Goal: Information Seeking & Learning: Check status

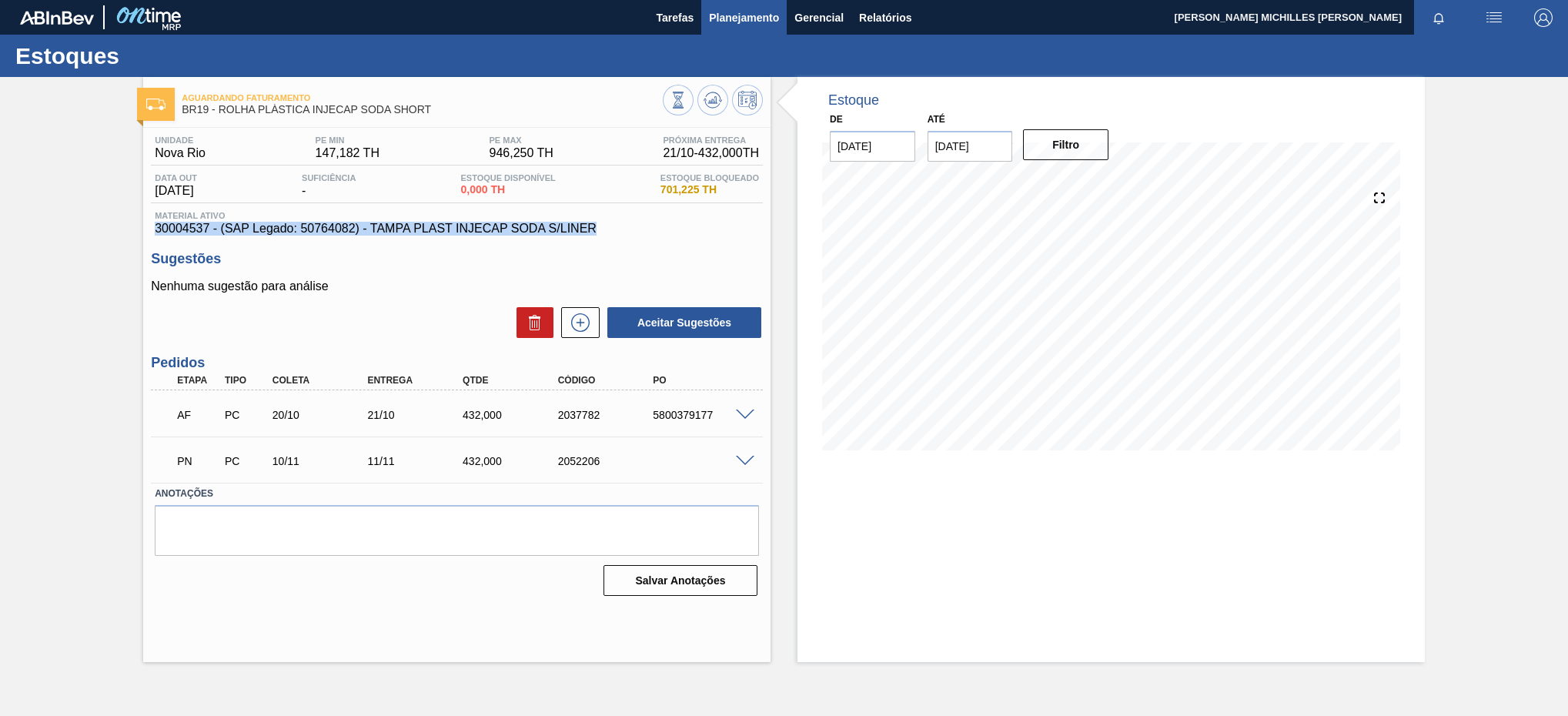
click at [735, 23] on span "Planejamento" at bounding box center [744, 17] width 70 height 19
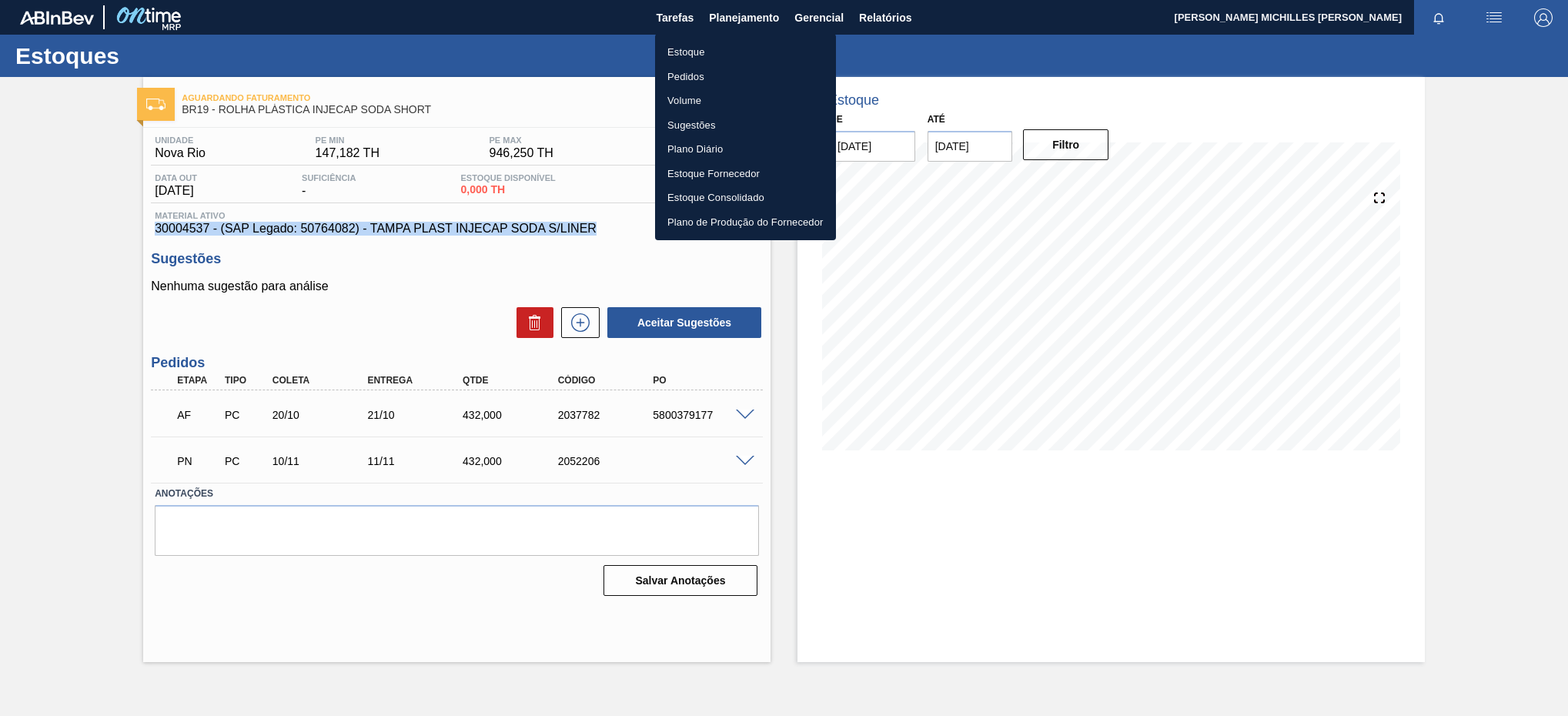
click at [815, 46] on li "Estoque" at bounding box center [745, 52] width 181 height 24
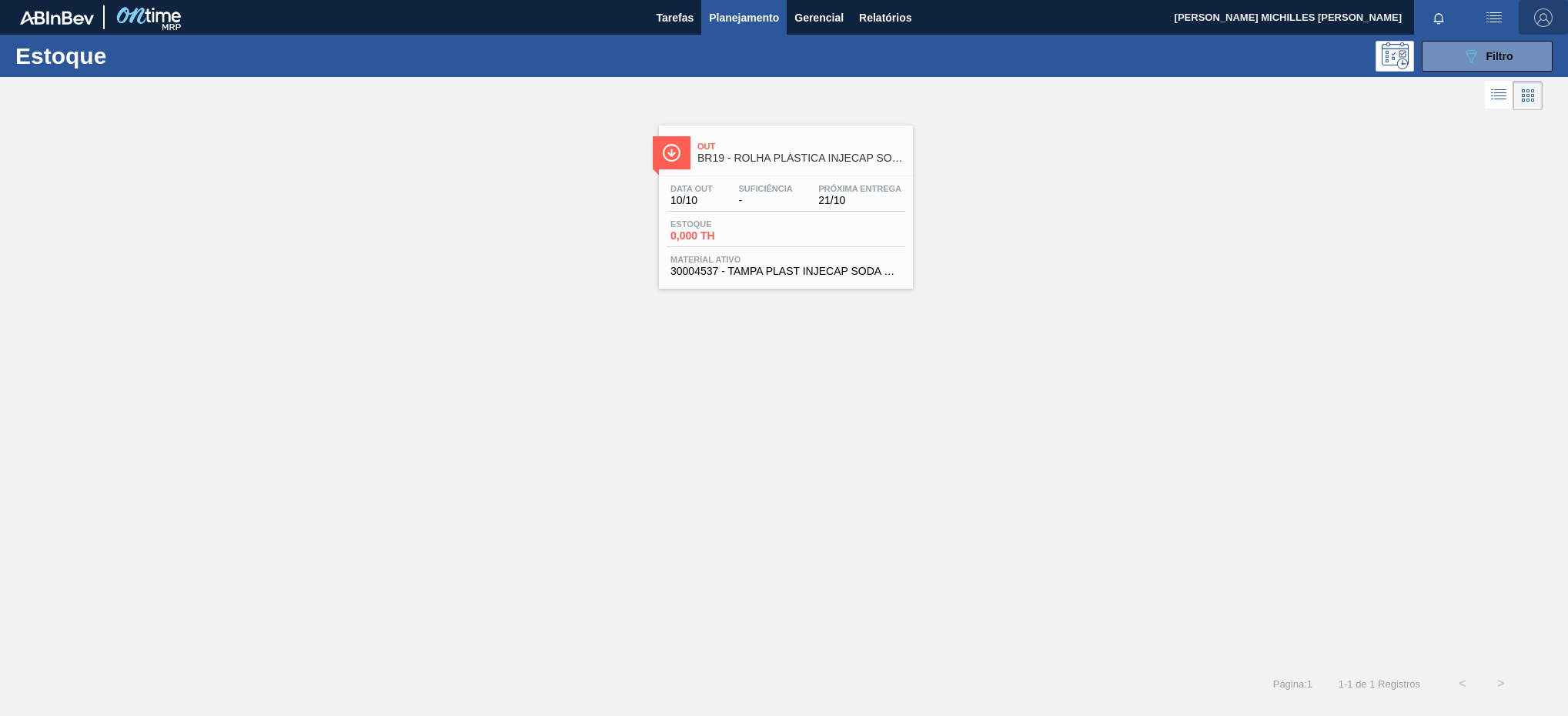
click at [1526, 33] on button "button" at bounding box center [1543, 17] width 49 height 35
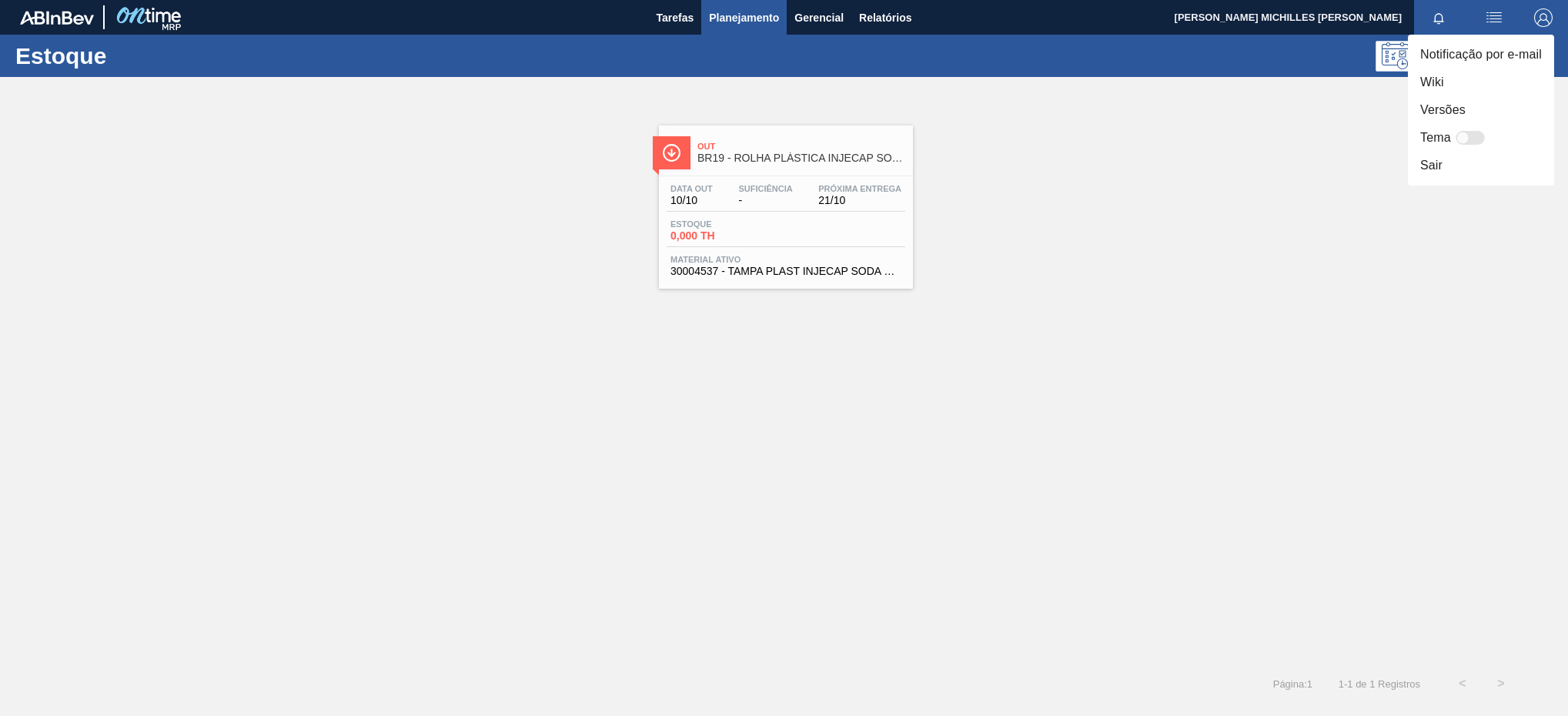
drag, startPoint x: 1320, startPoint y: 138, endPoint x: 1432, endPoint y: 95, distance: 120.0
click at [1321, 142] on div at bounding box center [784, 358] width 1568 height 716
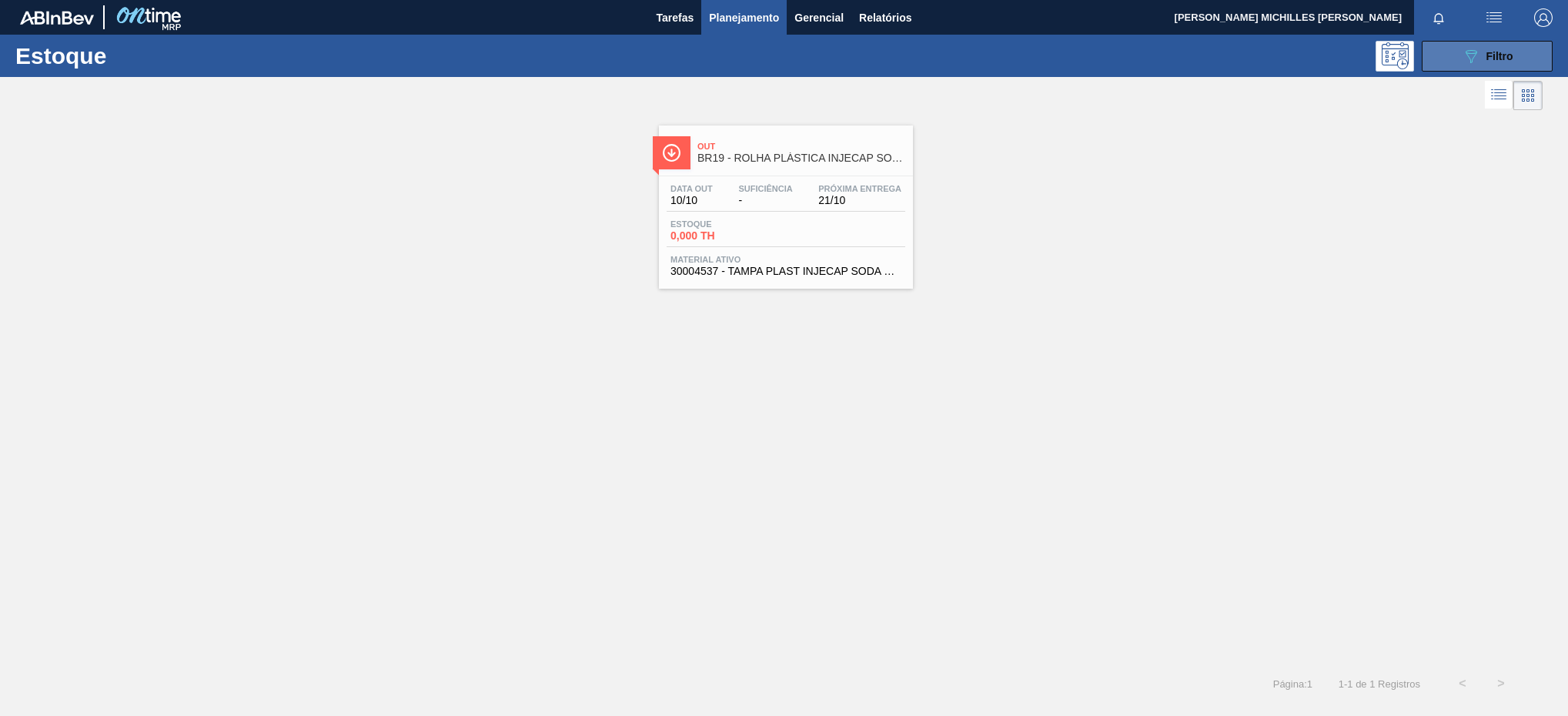
click at [1448, 68] on button "089F7B8B-B2A5-4AFE-B5C0-19BA573D28AC Filtro" at bounding box center [1487, 56] width 131 height 31
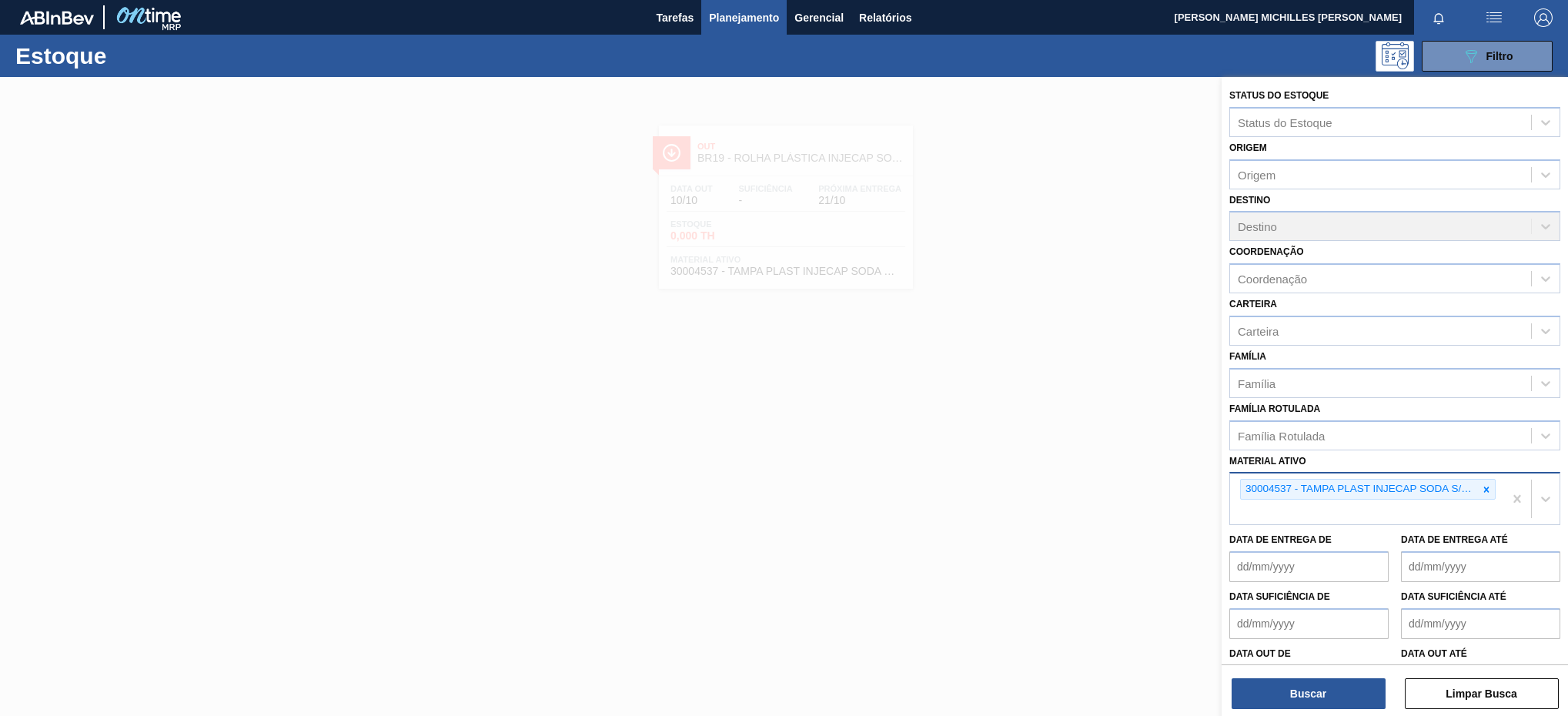
click at [1477, 483] on div at bounding box center [1485, 489] width 17 height 19
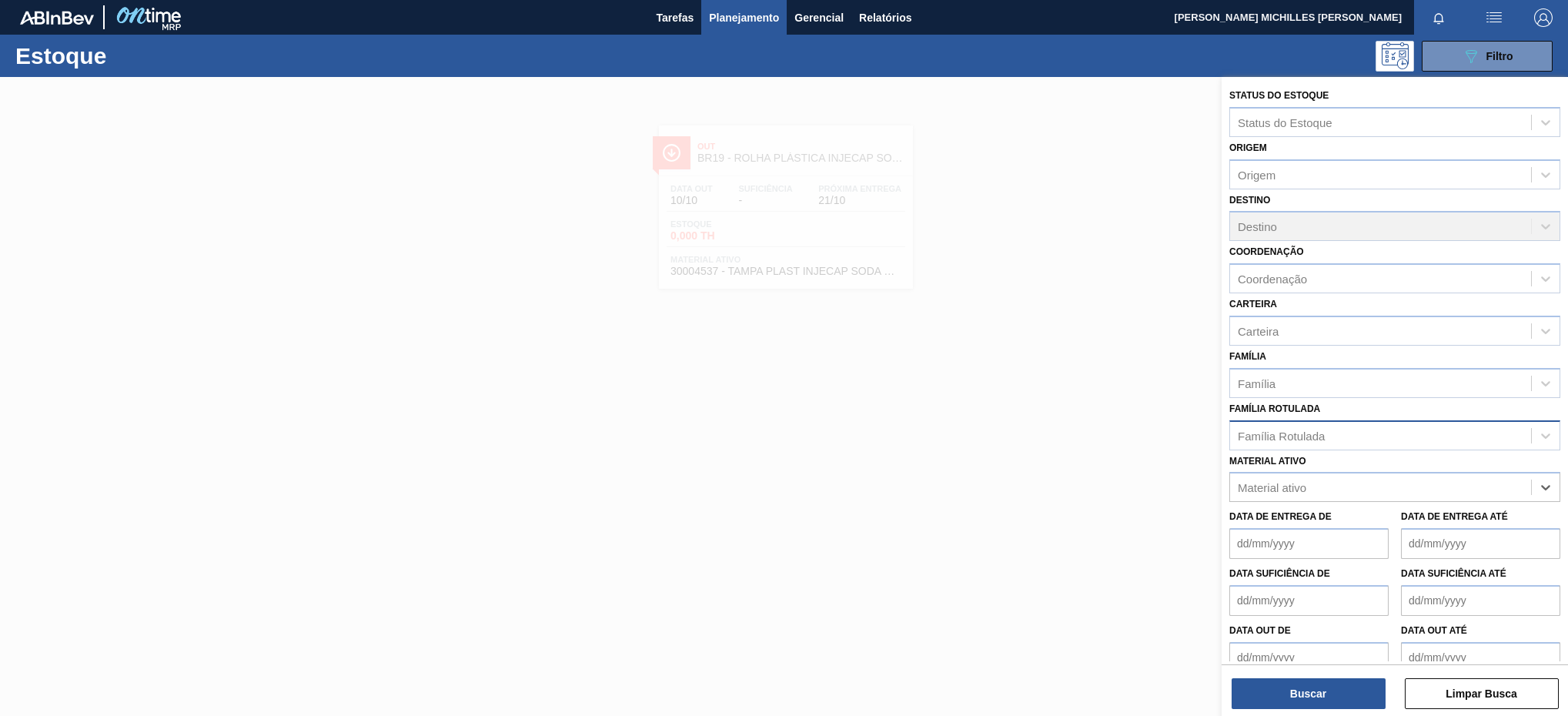
paste ativo "30003048"
type ativo "30003048"
click at [1398, 513] on div "30003048 - PREFORMA 40G VERDE RECICLADA" at bounding box center [1394, 526] width 331 height 29
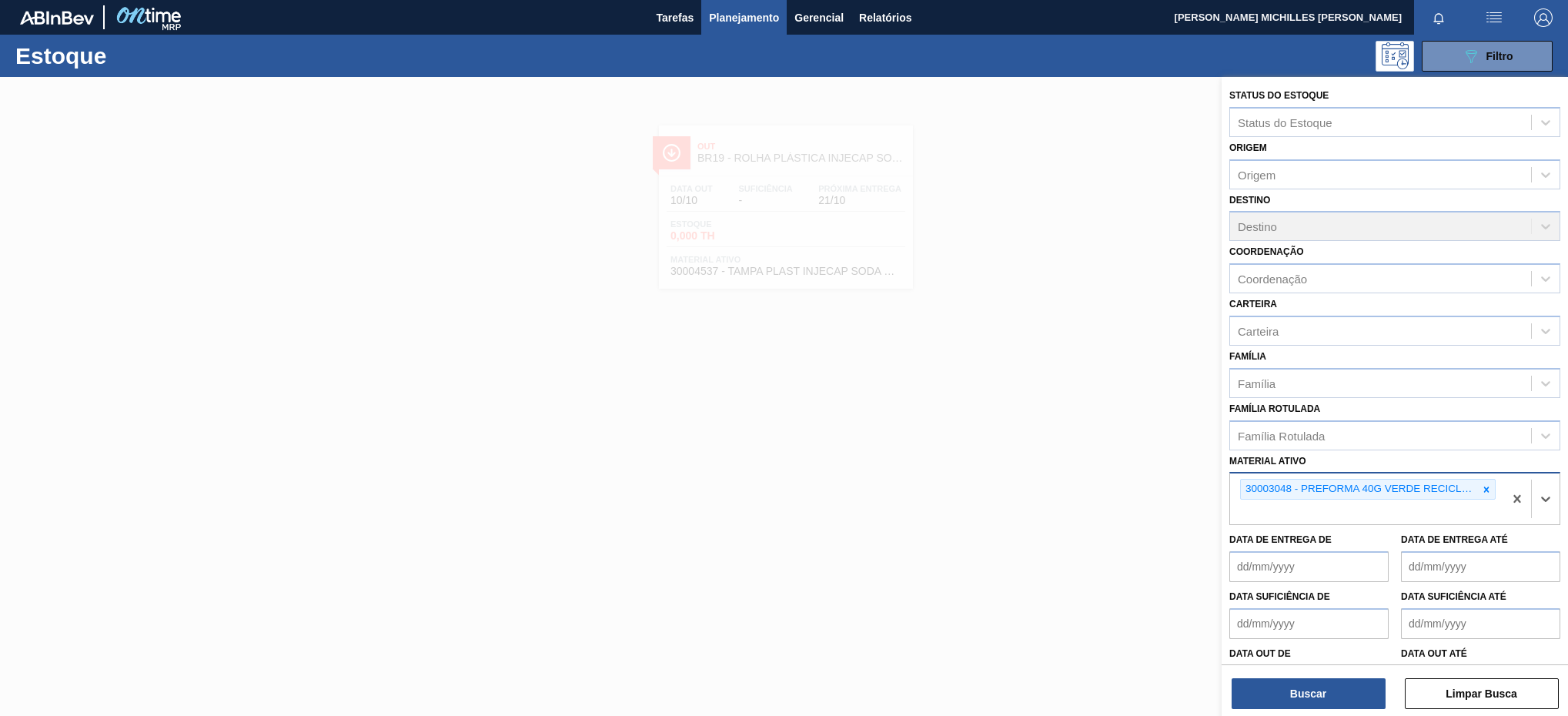
drag, startPoint x: 1372, startPoint y: 523, endPoint x: 1381, endPoint y: 515, distance: 12.0
click at [1379, 518] on div "30003048 - PREFORMA 40G VERDE RECICLADA" at bounding box center [1366, 499] width 274 height 51
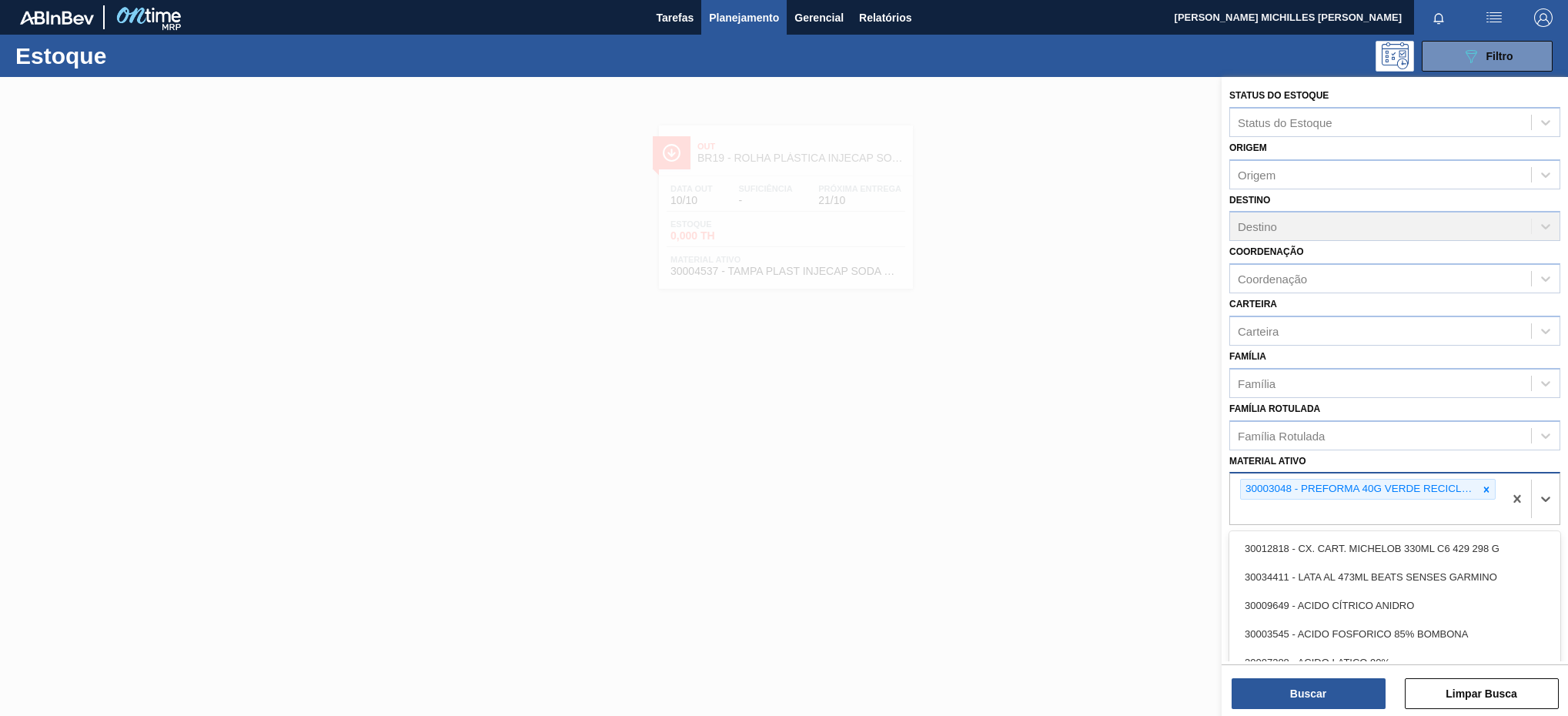
paste ativo "30002311"
type ativo "30002311"
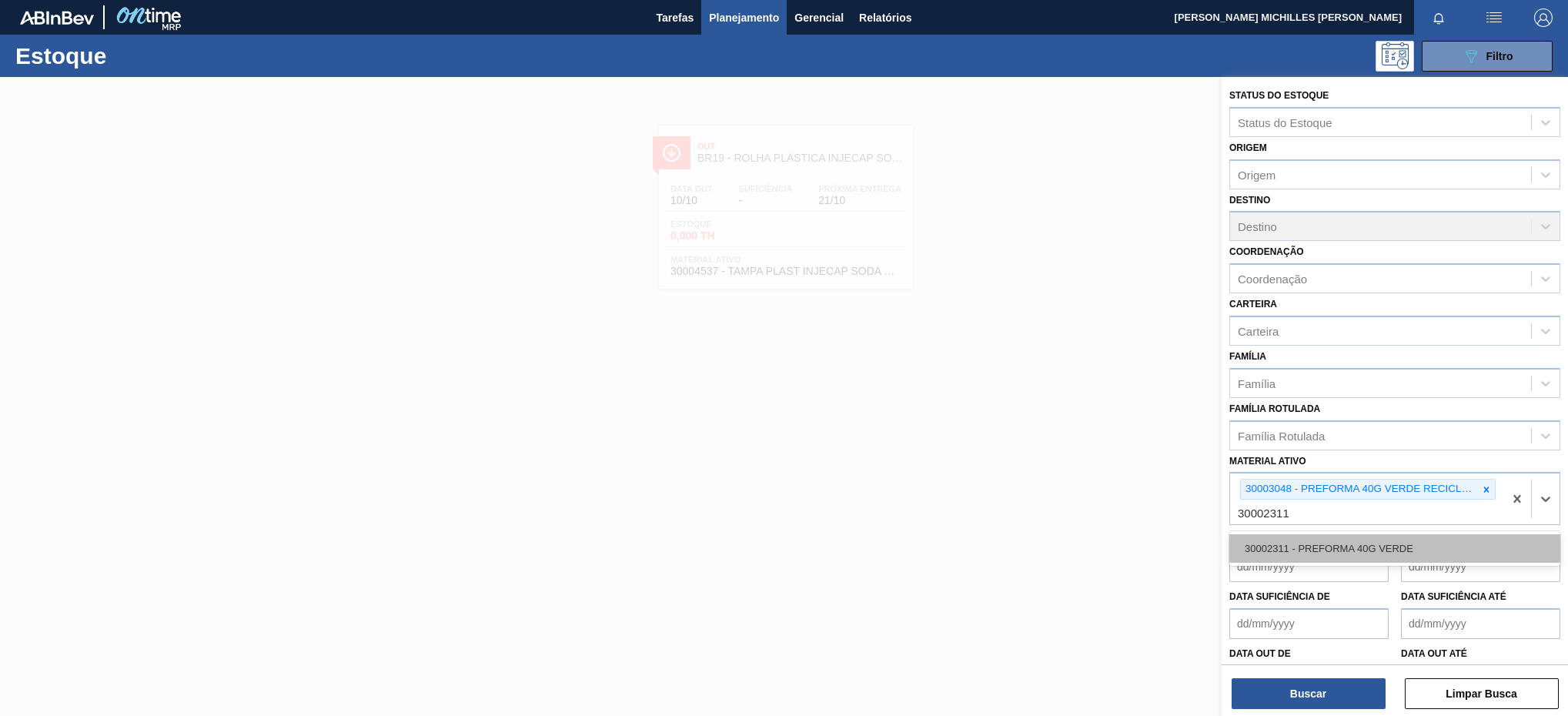
click at [1356, 544] on div "30002311 - PREFORMA 40G VERDE" at bounding box center [1394, 548] width 331 height 29
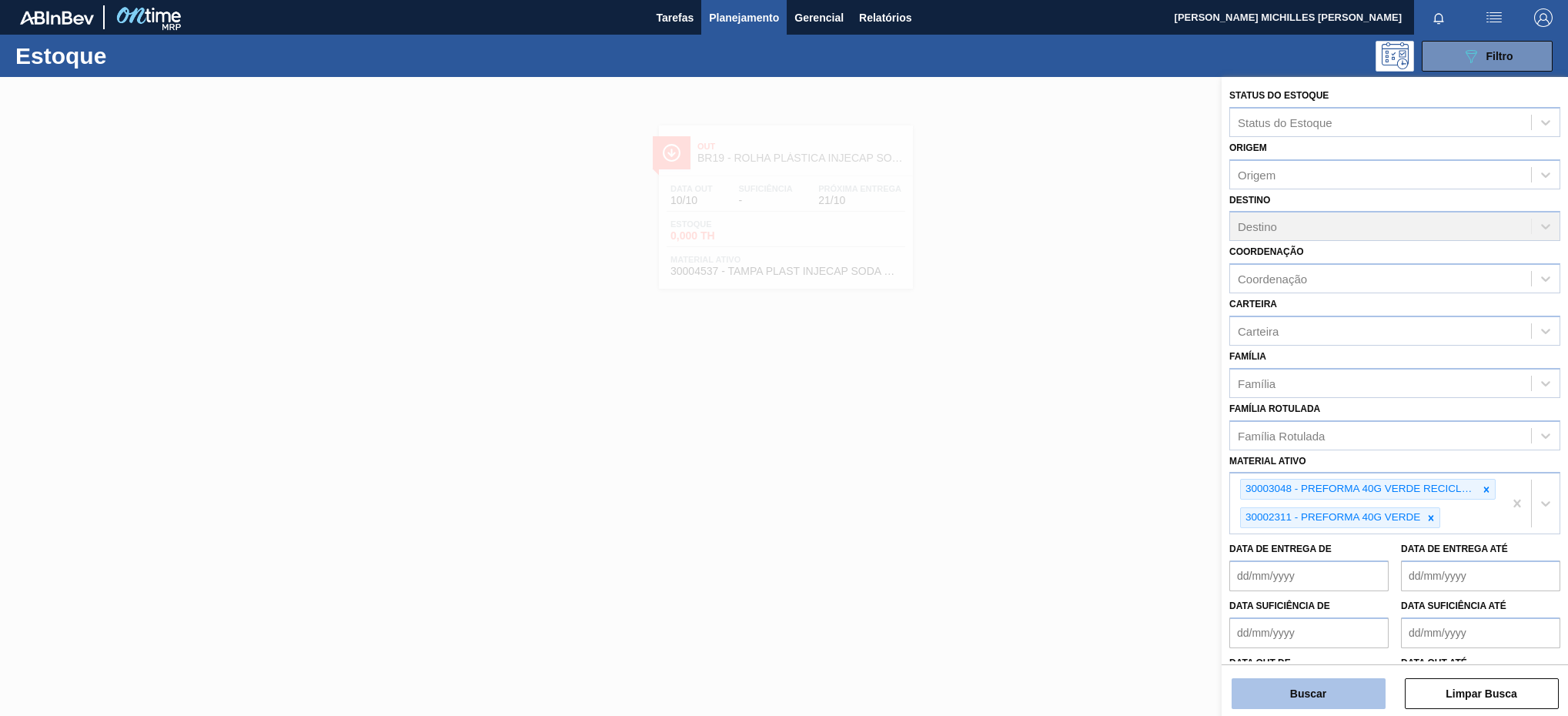
click at [1356, 688] on button "Buscar" at bounding box center [1309, 694] width 154 height 31
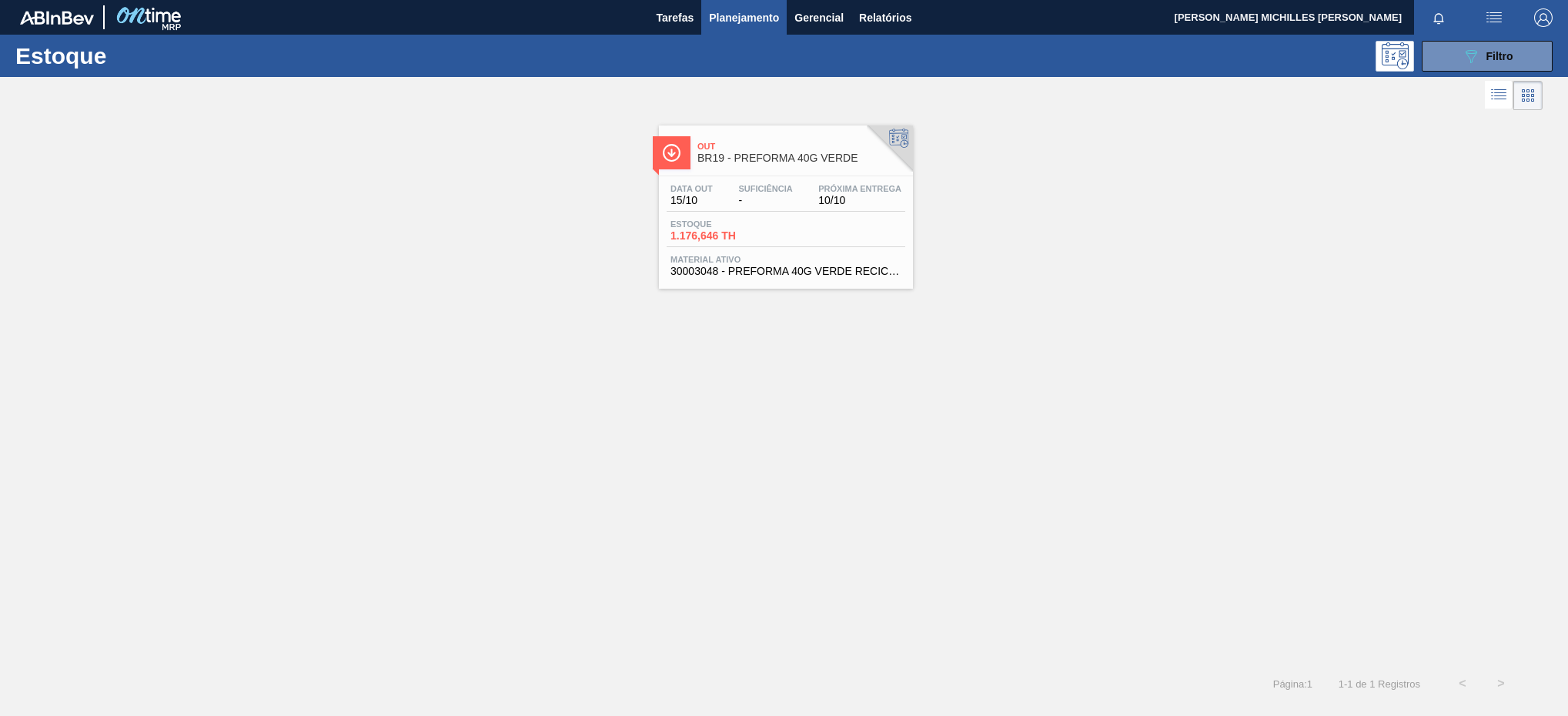
click at [836, 264] on span "Material ativo" at bounding box center [785, 259] width 231 height 9
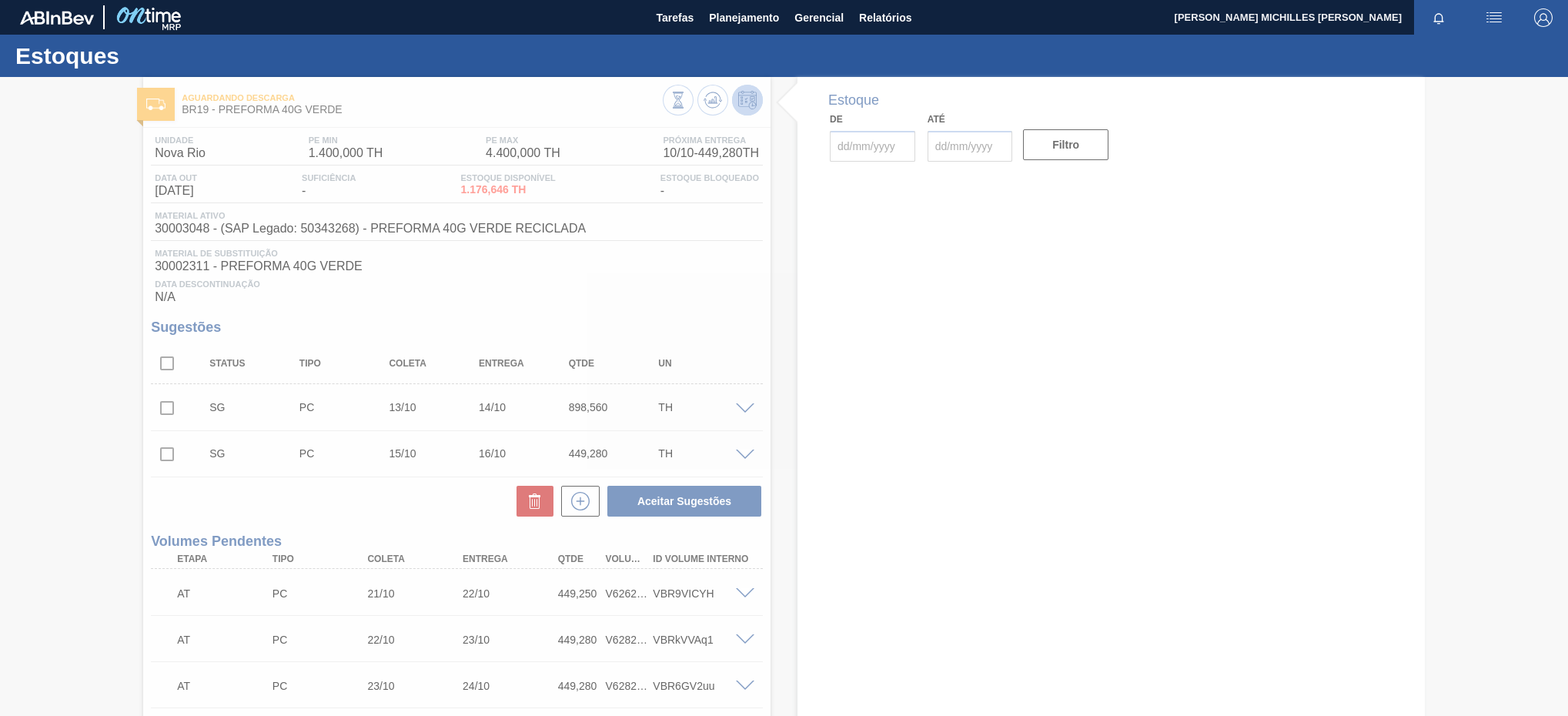
type input "[DATE]"
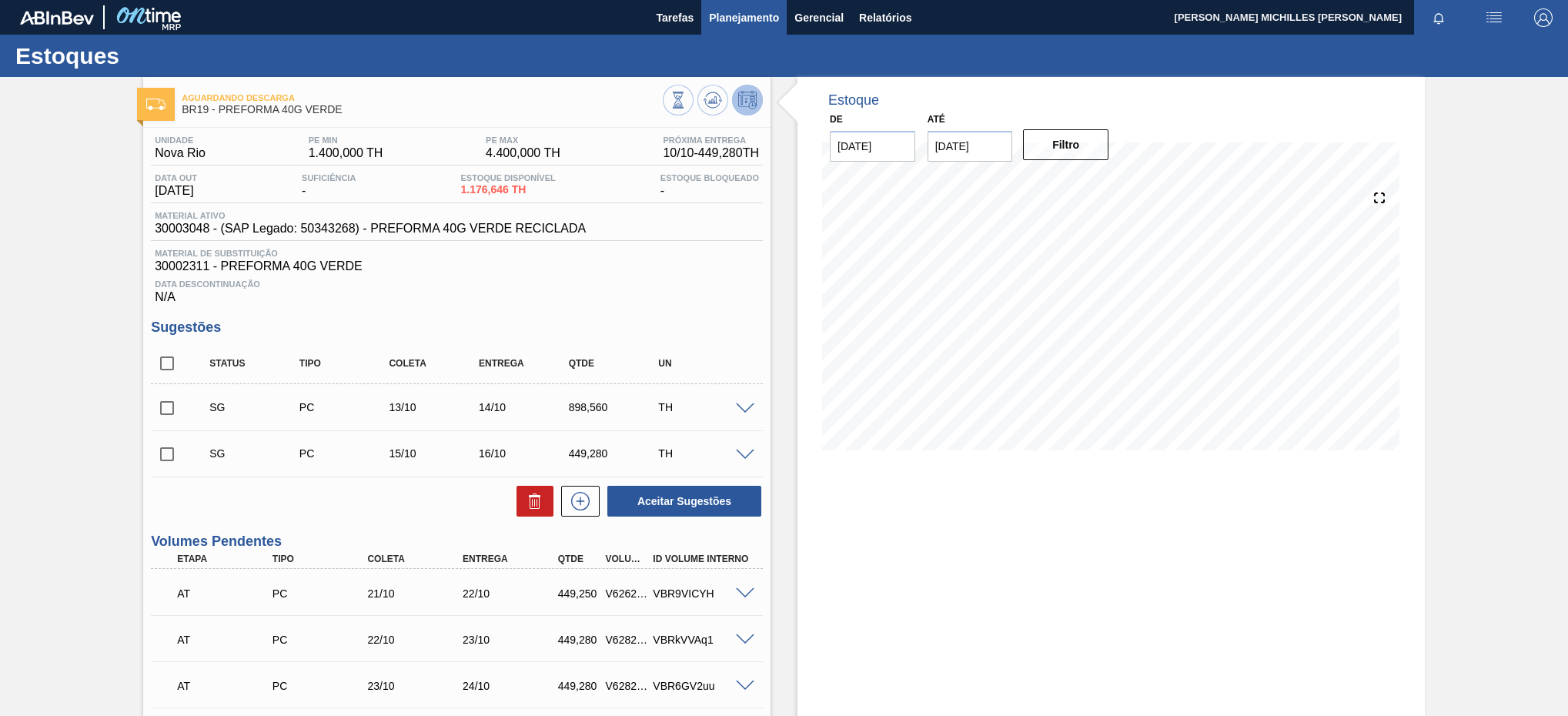
click at [739, 9] on span "Planejamento" at bounding box center [744, 17] width 70 height 19
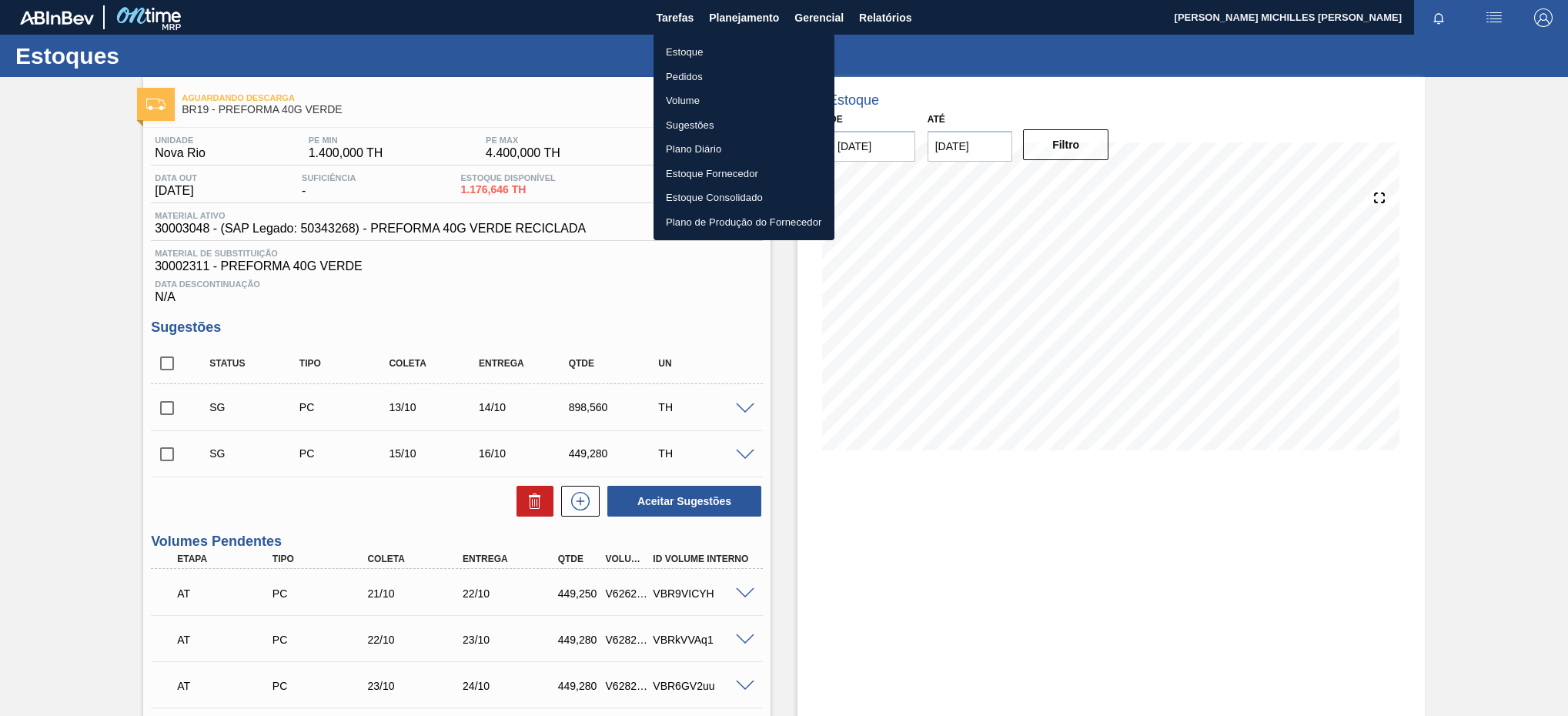
click at [718, 57] on li "Estoque" at bounding box center [744, 52] width 181 height 24
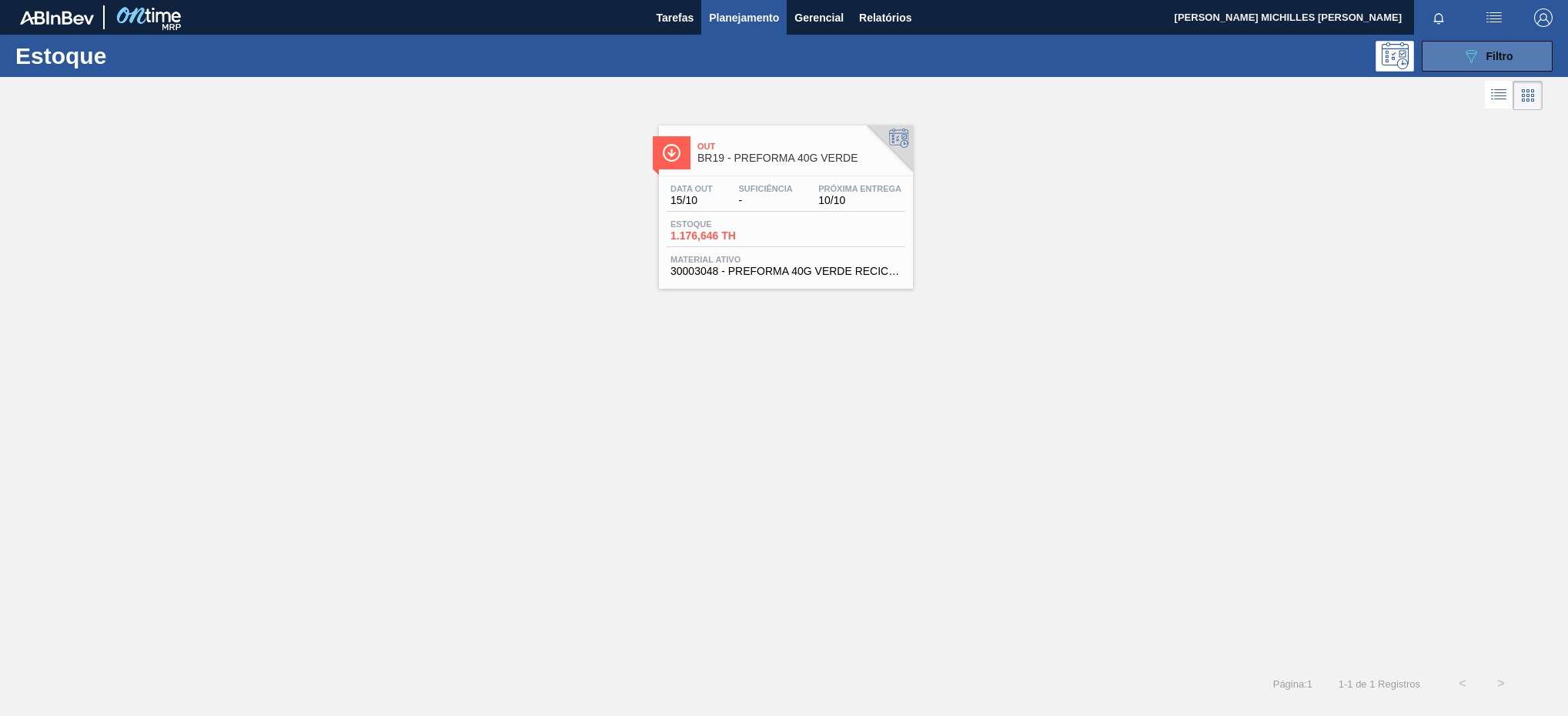
click at [1529, 54] on button "089F7B8B-B2A5-4AFE-B5C0-19BA573D28AC Filtro" at bounding box center [1487, 56] width 131 height 31
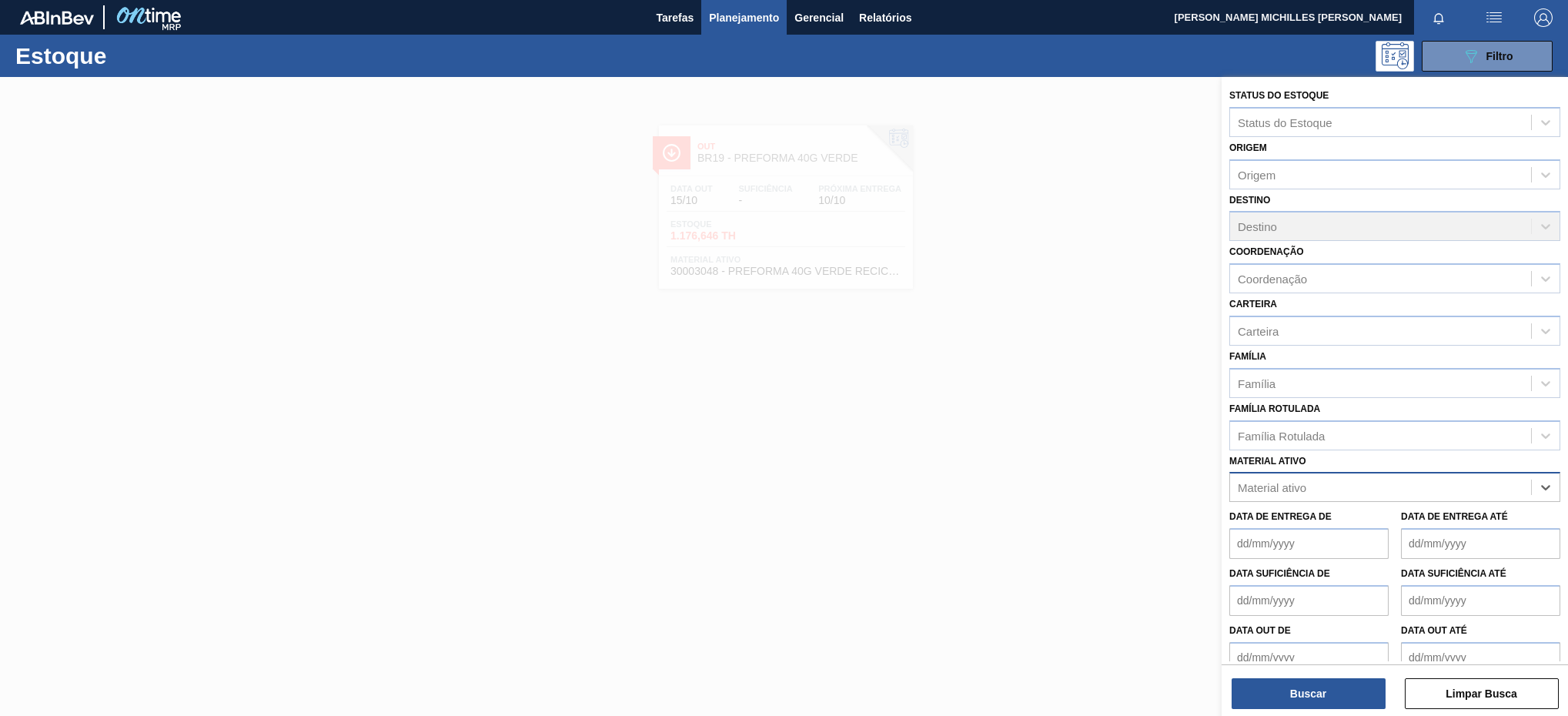
paste ativo "30031247"
type ativo "30031247"
click at [1459, 515] on div "30031247 - SUCO UVA CONC PRESV 255KG" at bounding box center [1394, 526] width 331 height 29
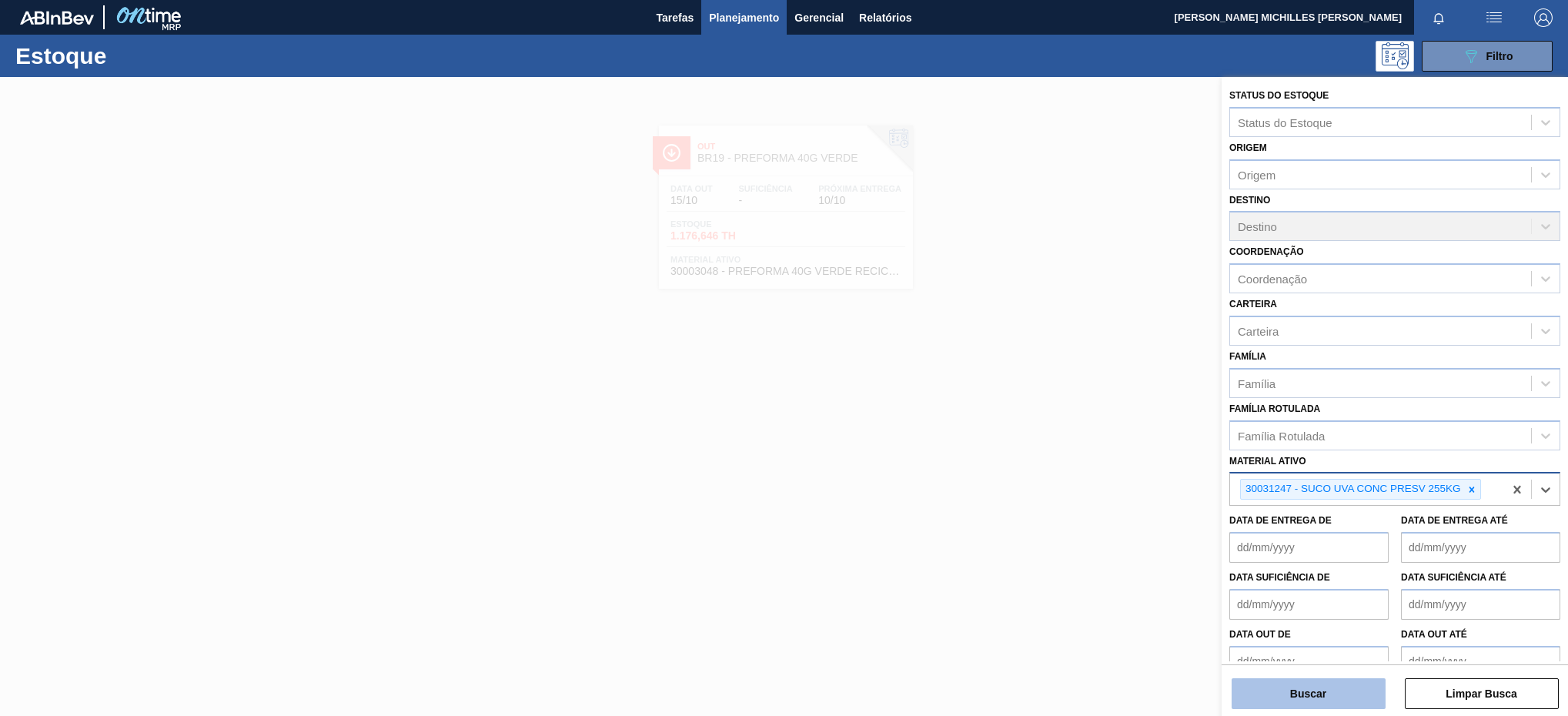
click at [1373, 694] on button "Buscar" at bounding box center [1309, 694] width 154 height 31
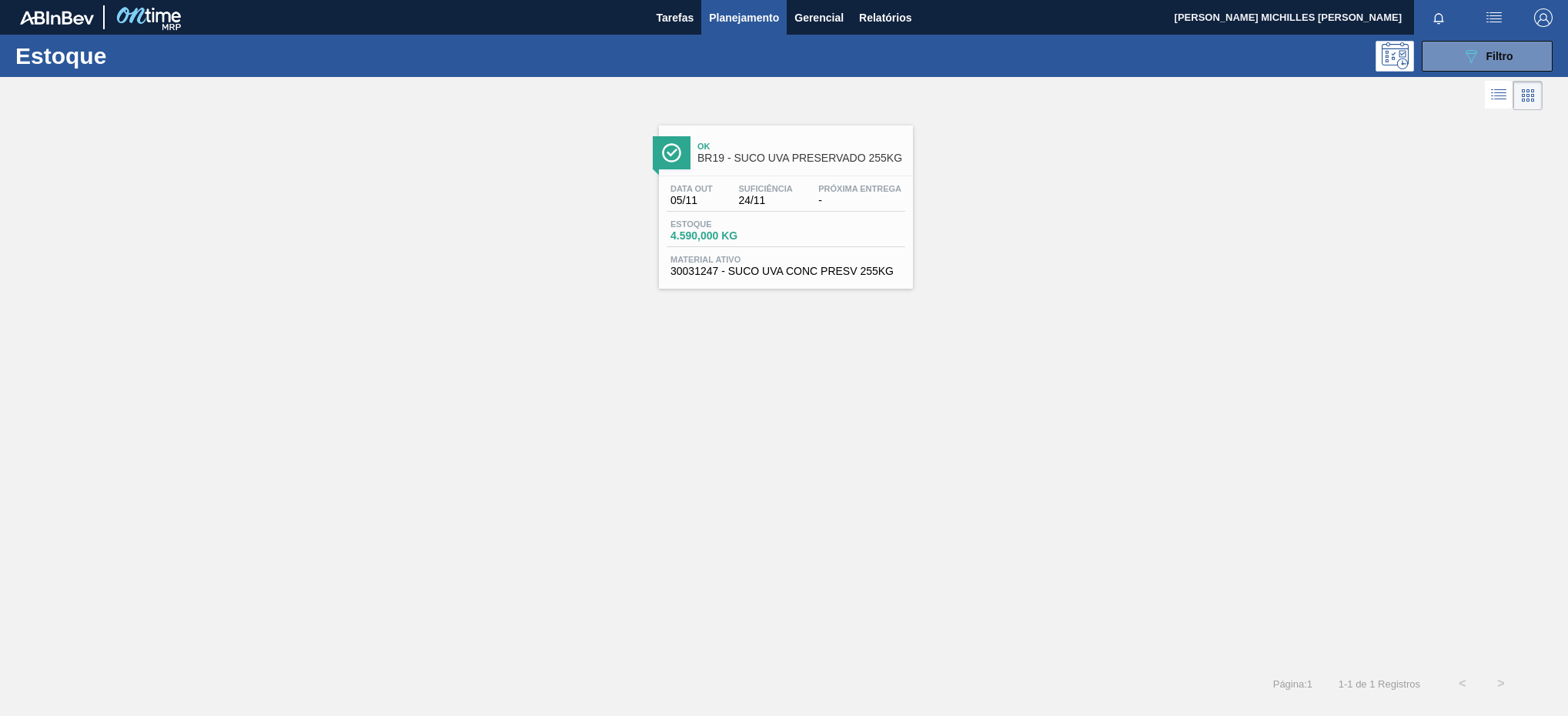
click at [720, 188] on div "Data out 05/11 Suficiência 24/11 Próxima Entrega -" at bounding box center [786, 197] width 239 height 28
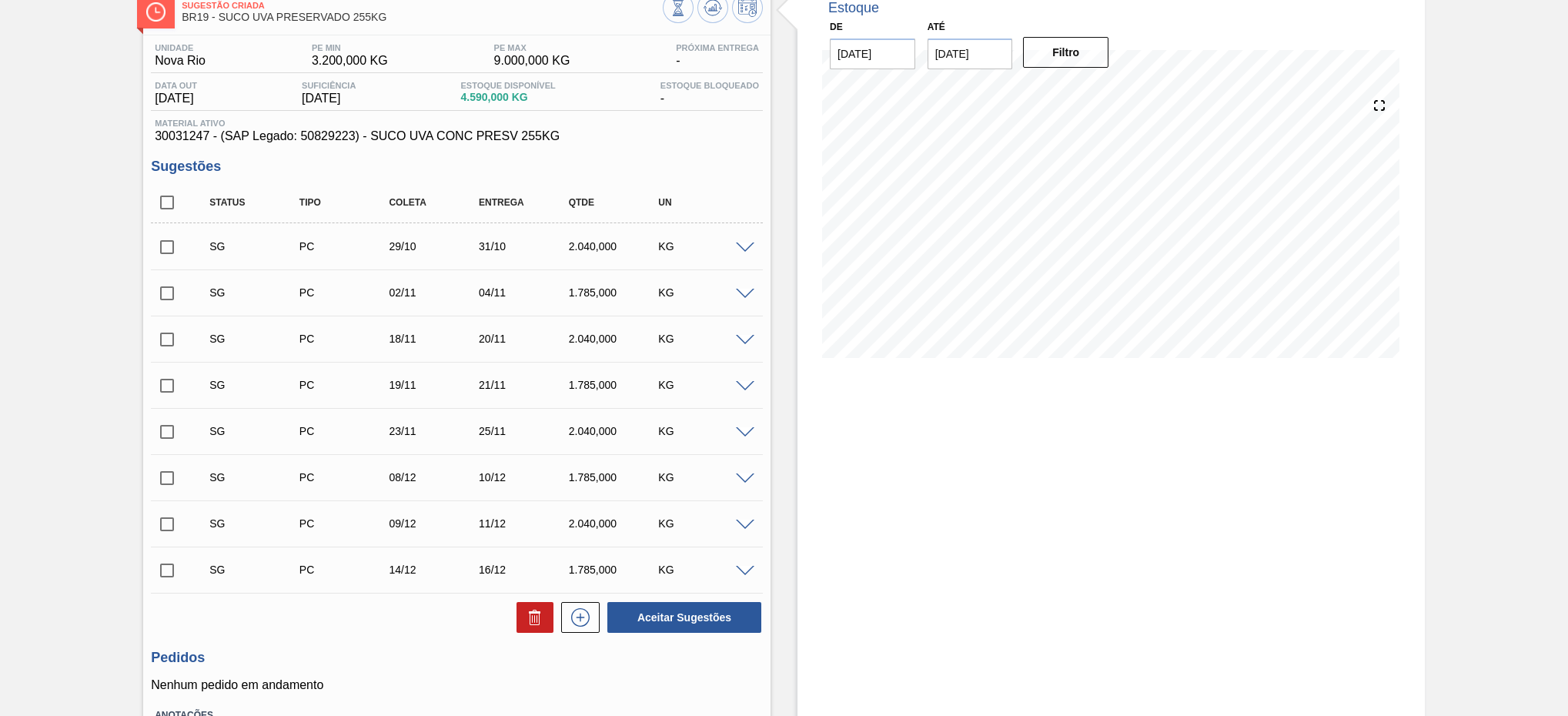
scroll to position [138, 0]
